Goal: Task Accomplishment & Management: Manage account settings

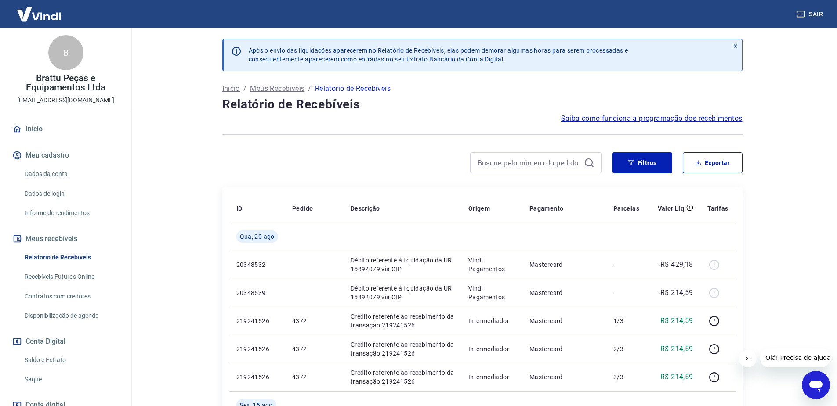
click at [44, 358] on link "Saldo e Extrato" at bounding box center [71, 360] width 100 height 18
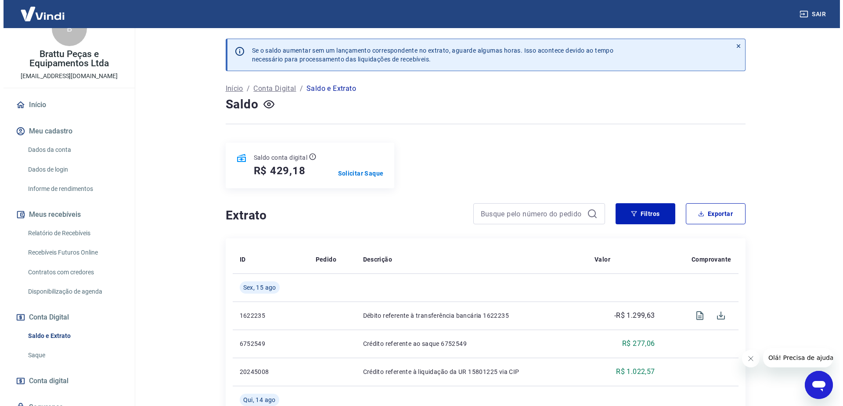
scroll to position [44, 0]
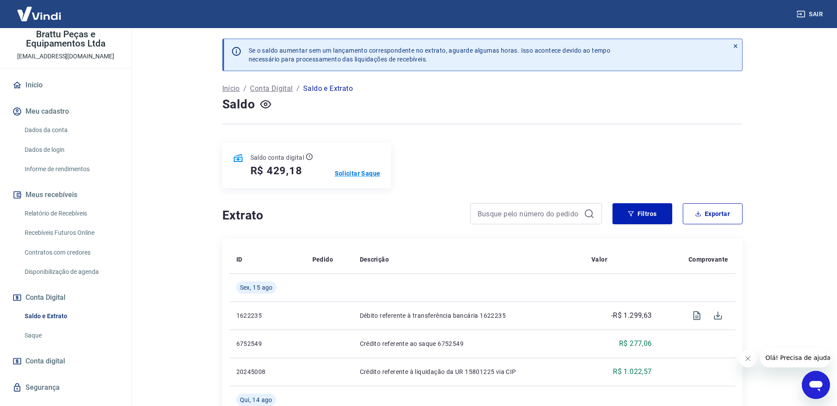
click at [367, 174] on p "Solicitar Saque" at bounding box center [358, 173] width 46 height 9
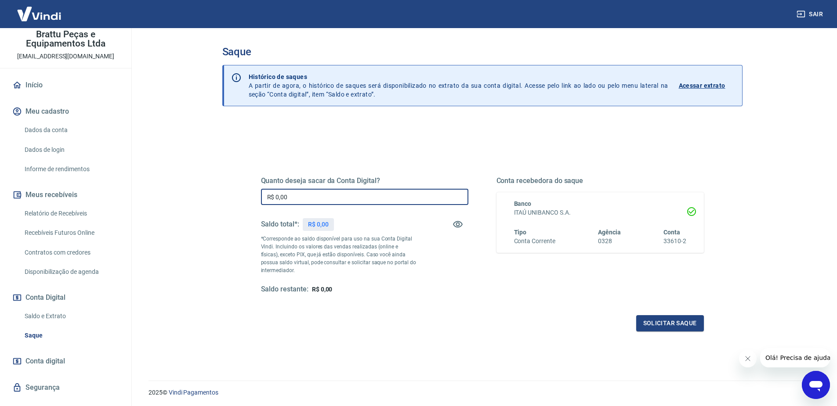
click at [341, 191] on input "R$ 0,00" at bounding box center [364, 197] width 207 height 16
type input "R$ 429,18"
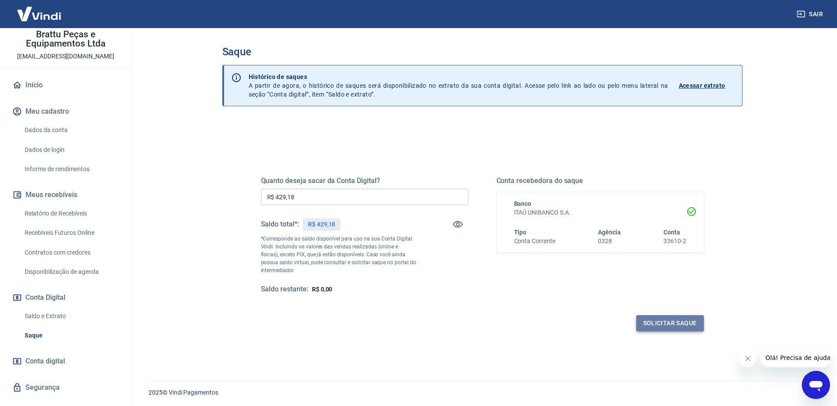
click at [667, 319] on button "Solicitar saque" at bounding box center [670, 323] width 68 height 16
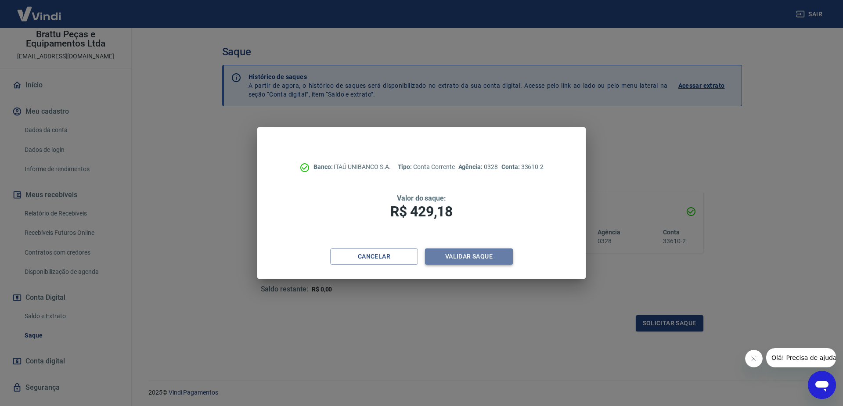
click at [474, 261] on button "Validar saque" at bounding box center [469, 257] width 88 height 16
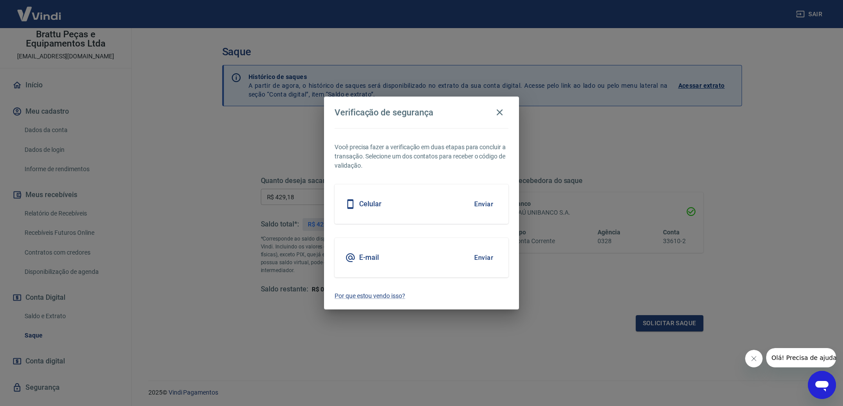
click at [358, 256] on div "E-mail" at bounding box center [362, 258] width 34 height 11
click at [482, 258] on button "Enviar" at bounding box center [484, 258] width 29 height 18
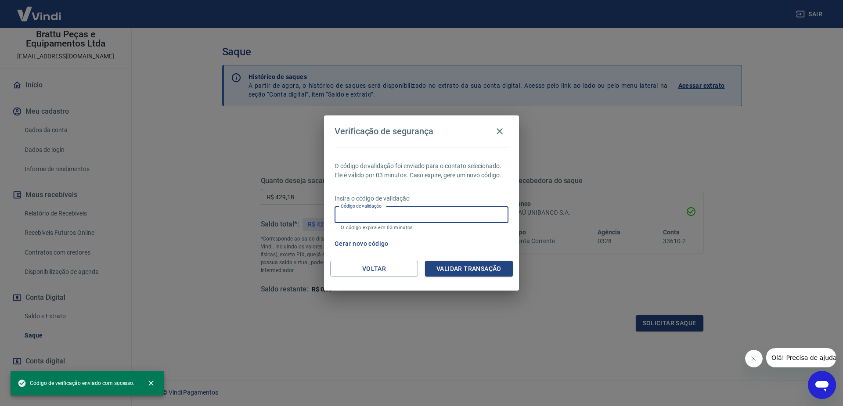
click at [369, 214] on input "Código de validação" at bounding box center [422, 215] width 174 height 16
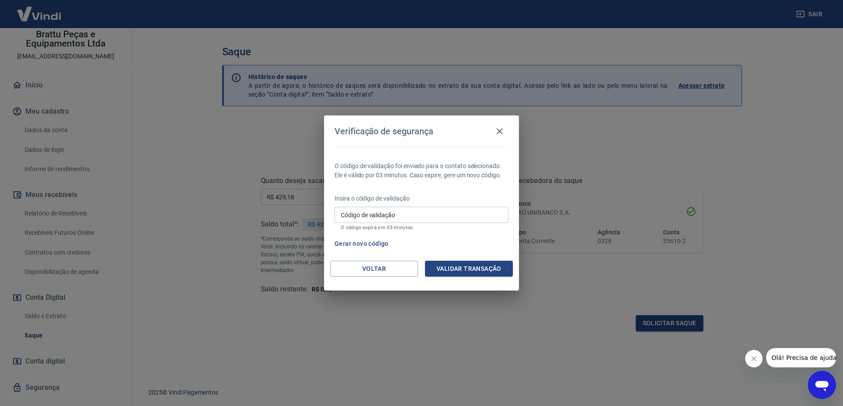
click at [389, 216] on div "Código de validação Código de validação O código expira em 03 minutos." at bounding box center [422, 219] width 174 height 24
type input "496039"
click at [475, 266] on button "Validar transação" at bounding box center [469, 269] width 88 height 16
